Goal: Find specific page/section

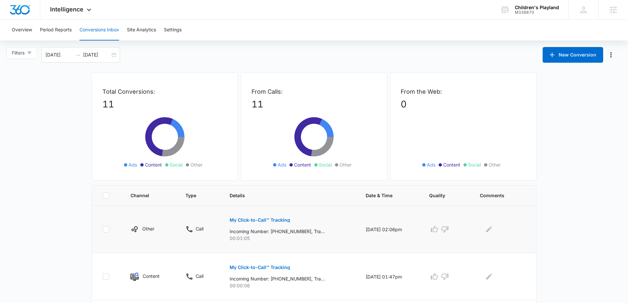
click at [252, 222] on p "My Click-to-Call™ Tracking" at bounding box center [260, 220] width 60 height 5
click at [525, 12] on div "M338870" at bounding box center [537, 12] width 44 height 5
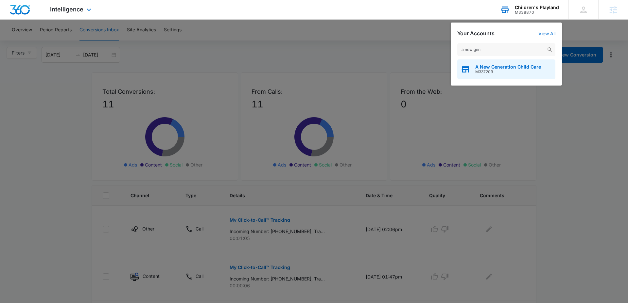
type input "a new gen"
click at [477, 69] on span "A New Generation Child Care" at bounding box center [508, 66] width 66 height 5
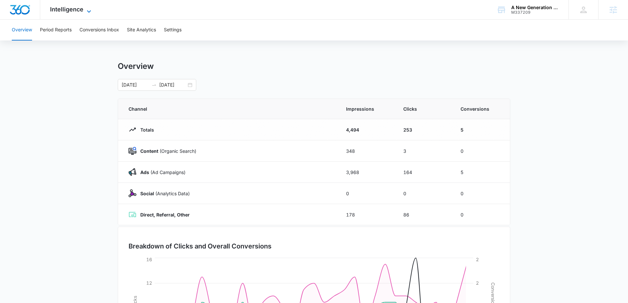
click at [75, 11] on span "Intelligence" at bounding box center [66, 9] width 33 height 7
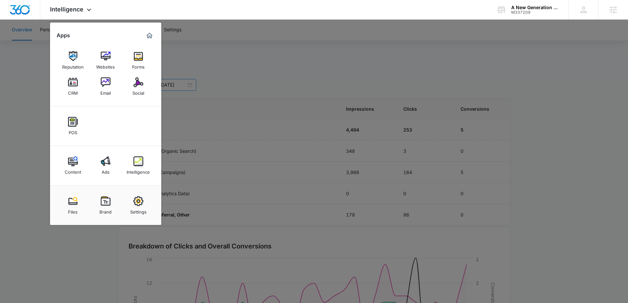
click at [134, 82] on img at bounding box center [138, 82] width 10 height 10
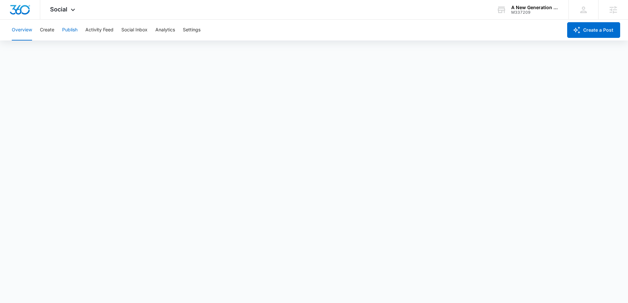
click at [73, 30] on button "Publish" at bounding box center [69, 30] width 15 height 21
click at [52, 49] on button "Schedules" at bounding box center [50, 50] width 22 height 18
click at [27, 44] on button "Calendar" at bounding box center [21, 50] width 19 height 18
